Goal: Entertainment & Leisure: Consume media (video, audio)

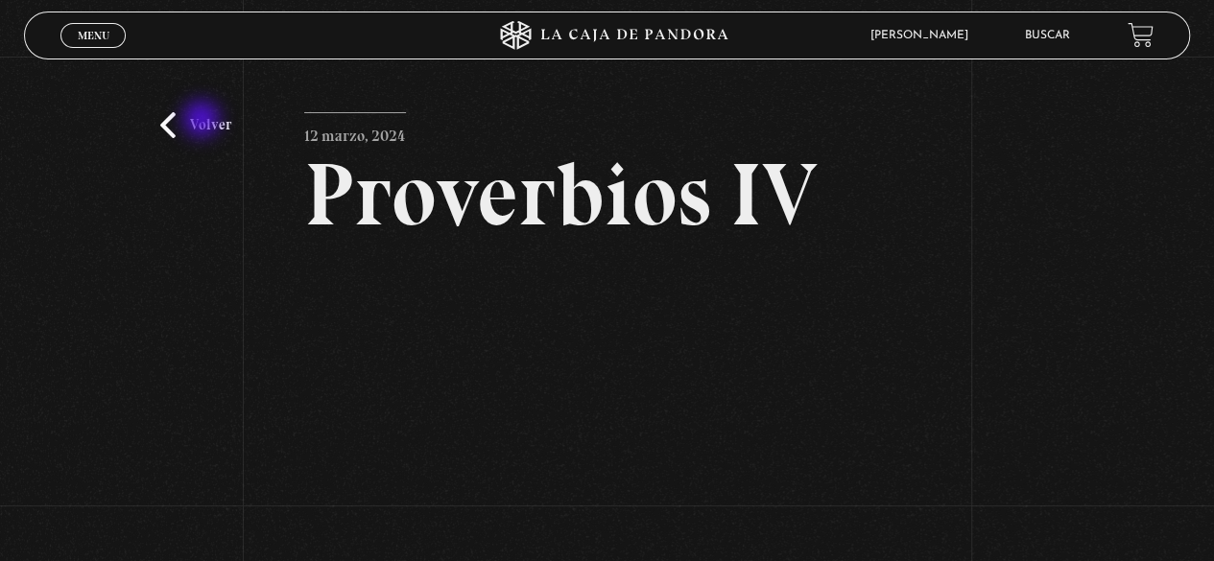
click at [203, 121] on link "Volver" at bounding box center [195, 125] width 71 height 26
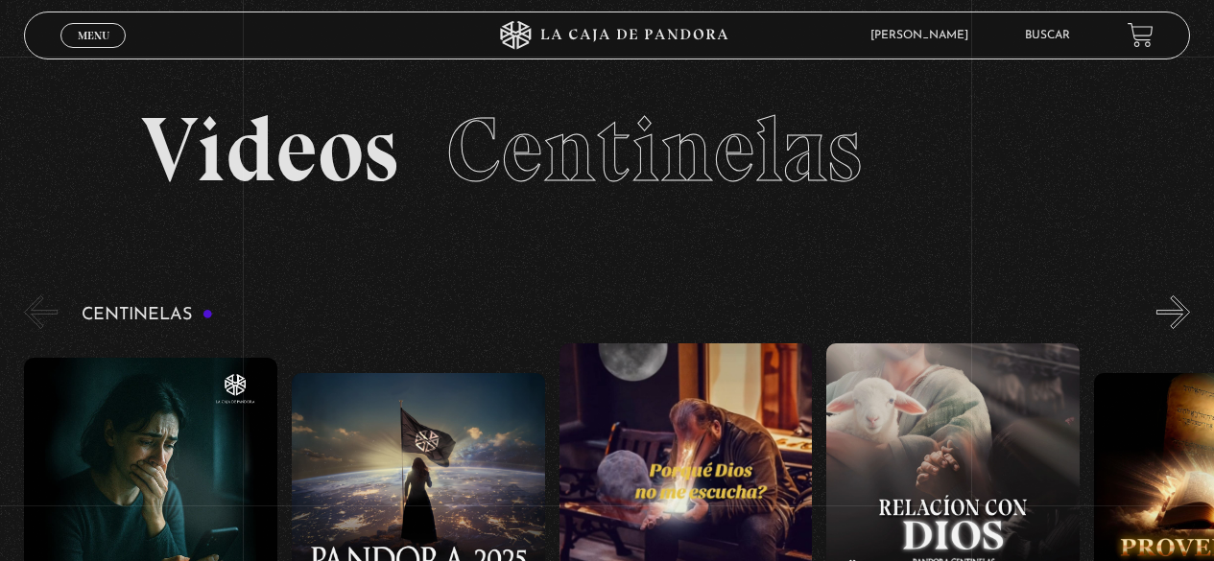
scroll to position [201, 0]
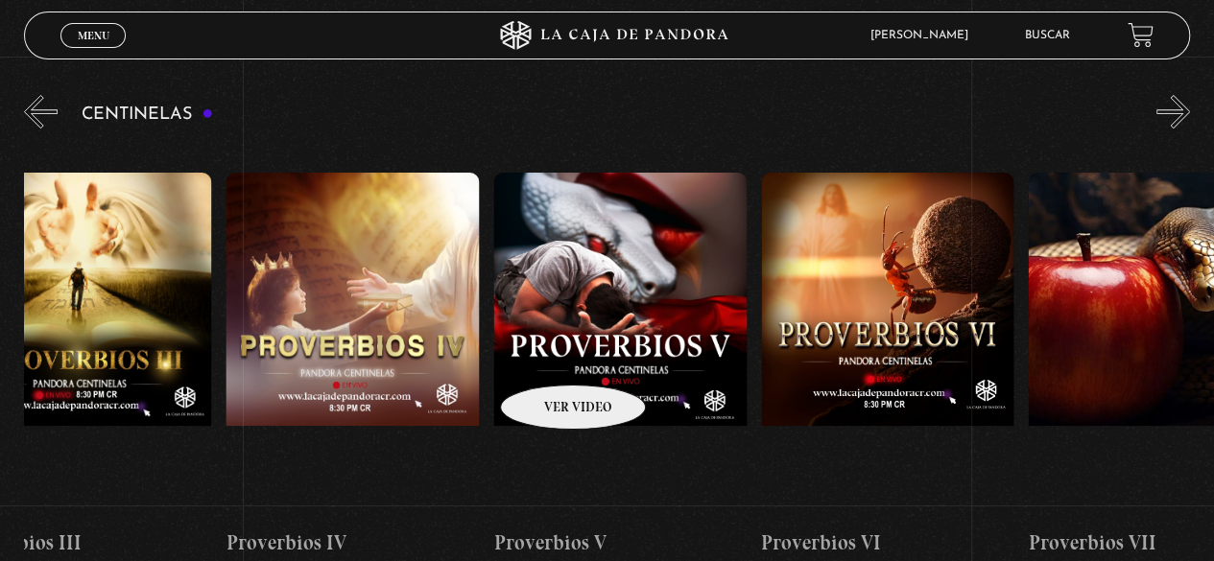
drag, startPoint x: 822, startPoint y: 333, endPoint x: 546, endPoint y: 356, distance: 277.3
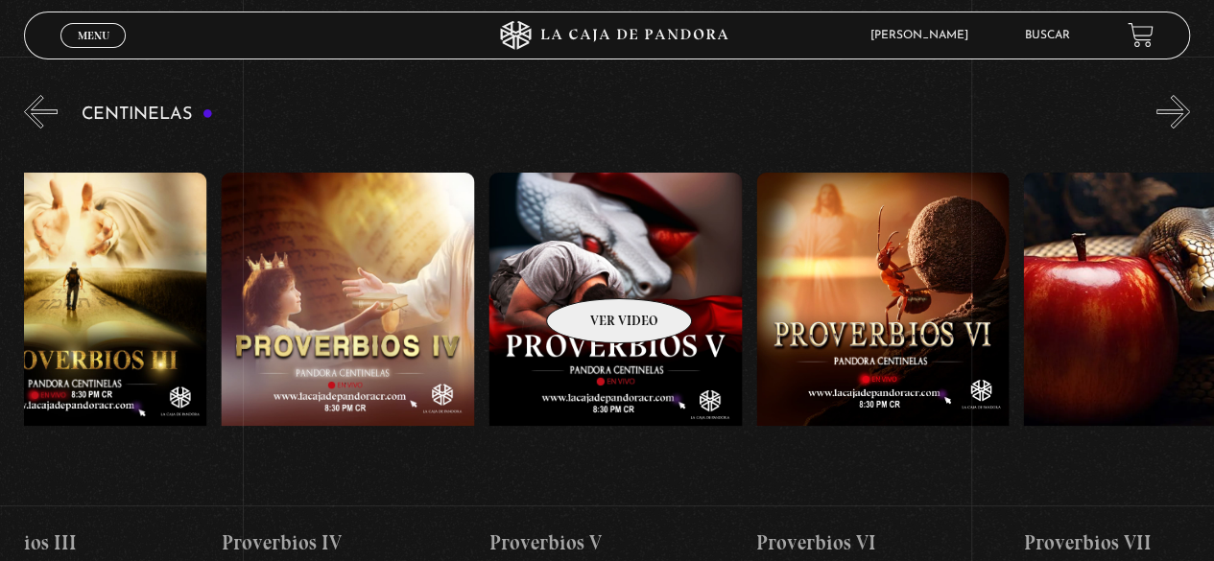
click at [594, 270] on figure at bounding box center [614, 345] width 253 height 345
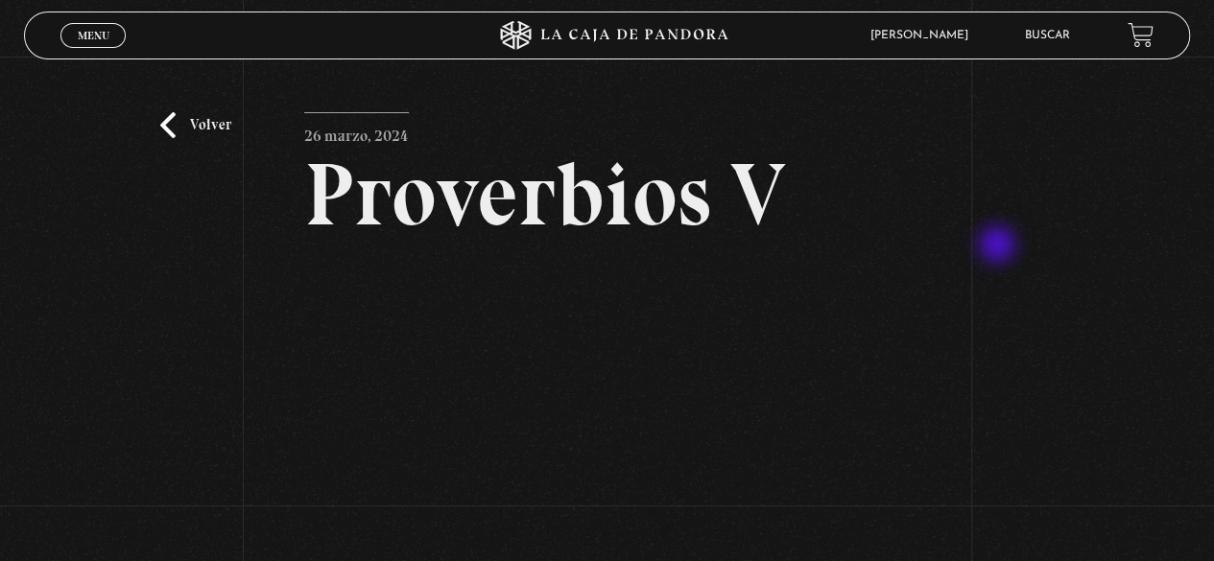
drag, startPoint x: 999, startPoint y: 247, endPoint x: 987, endPoint y: 258, distance: 16.3
click at [999, 247] on div "Volver [DATE] Proverbios V WhatsApp Twitter Messenger Email" at bounding box center [607, 377] width 1214 height 641
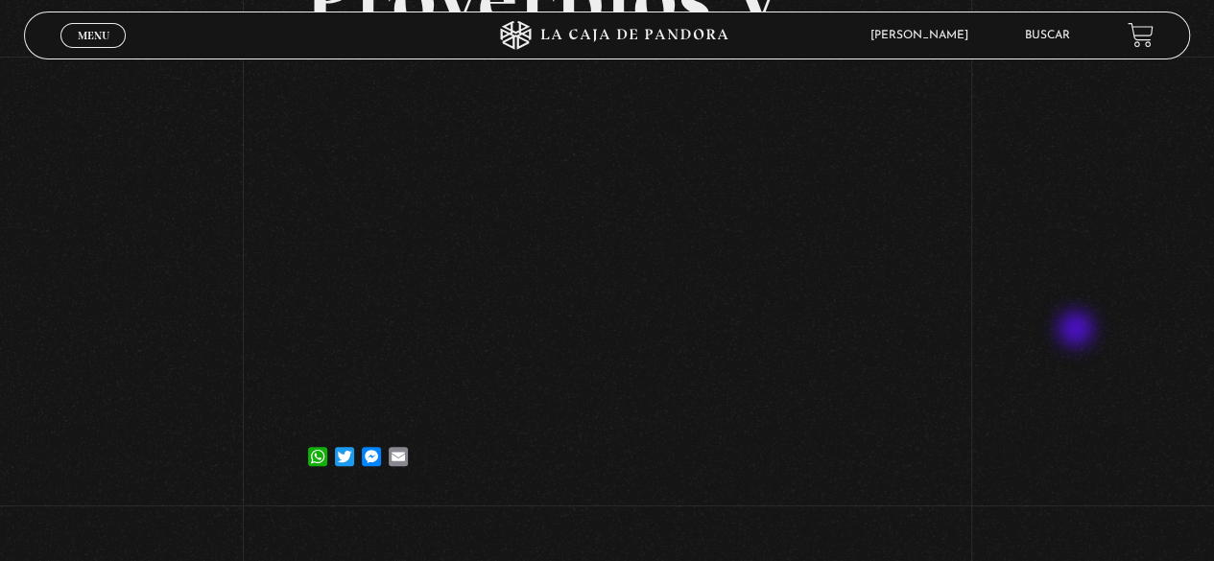
scroll to position [196, 0]
